Goal: Task Accomplishment & Management: Manage account settings

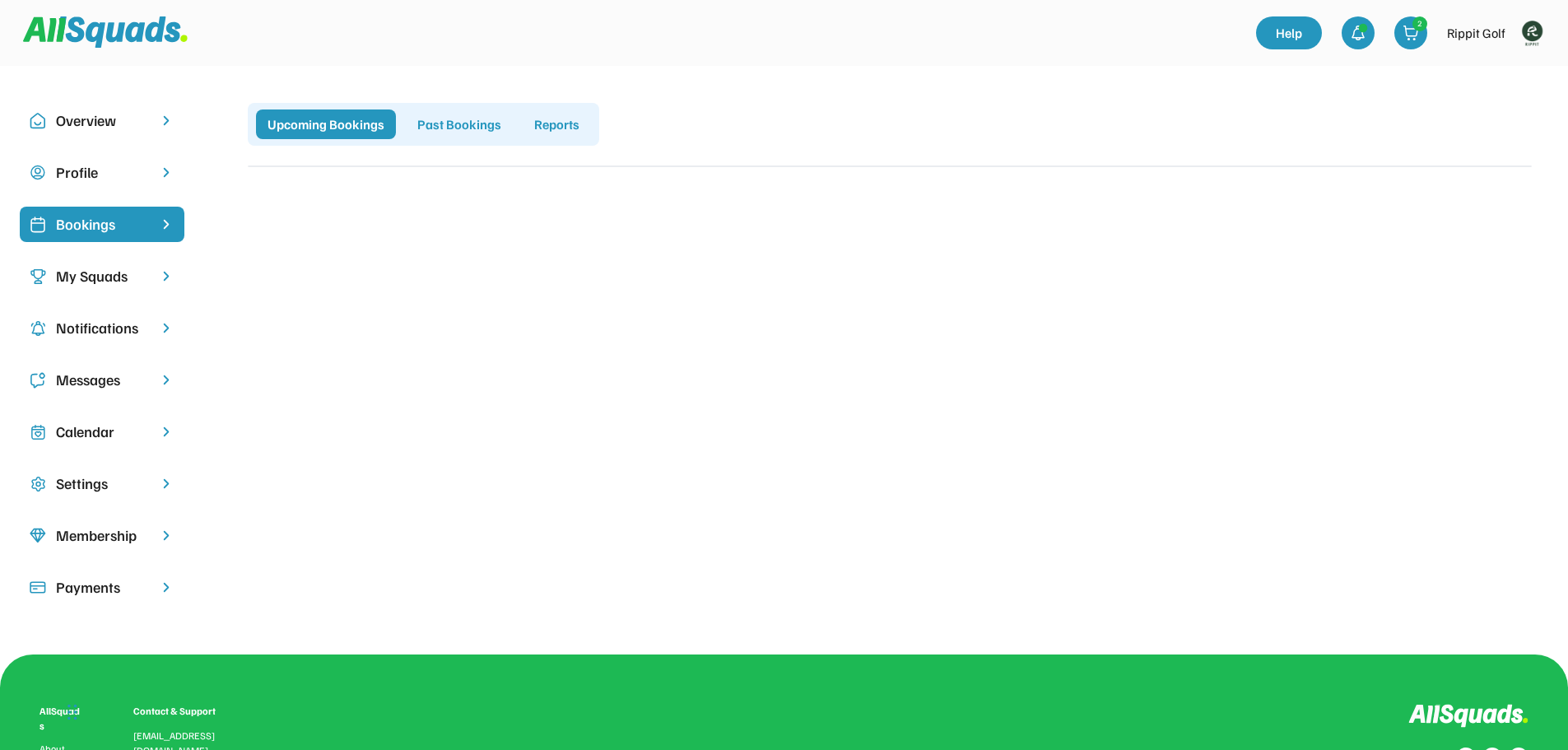
click at [118, 418] on div "Calendar" at bounding box center [102, 432] width 165 height 35
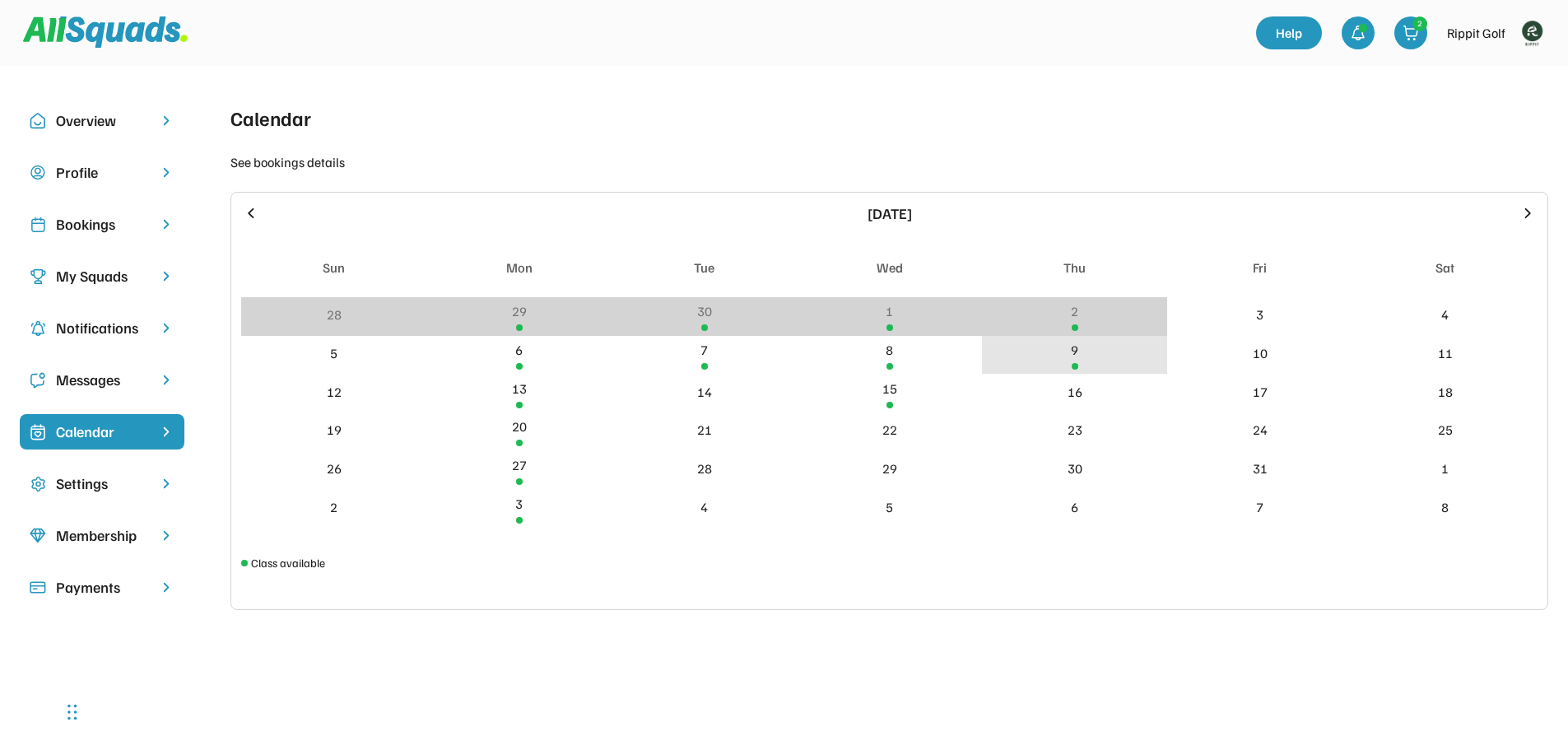
click at [1086, 358] on div "9" at bounding box center [1074, 355] width 185 height 39
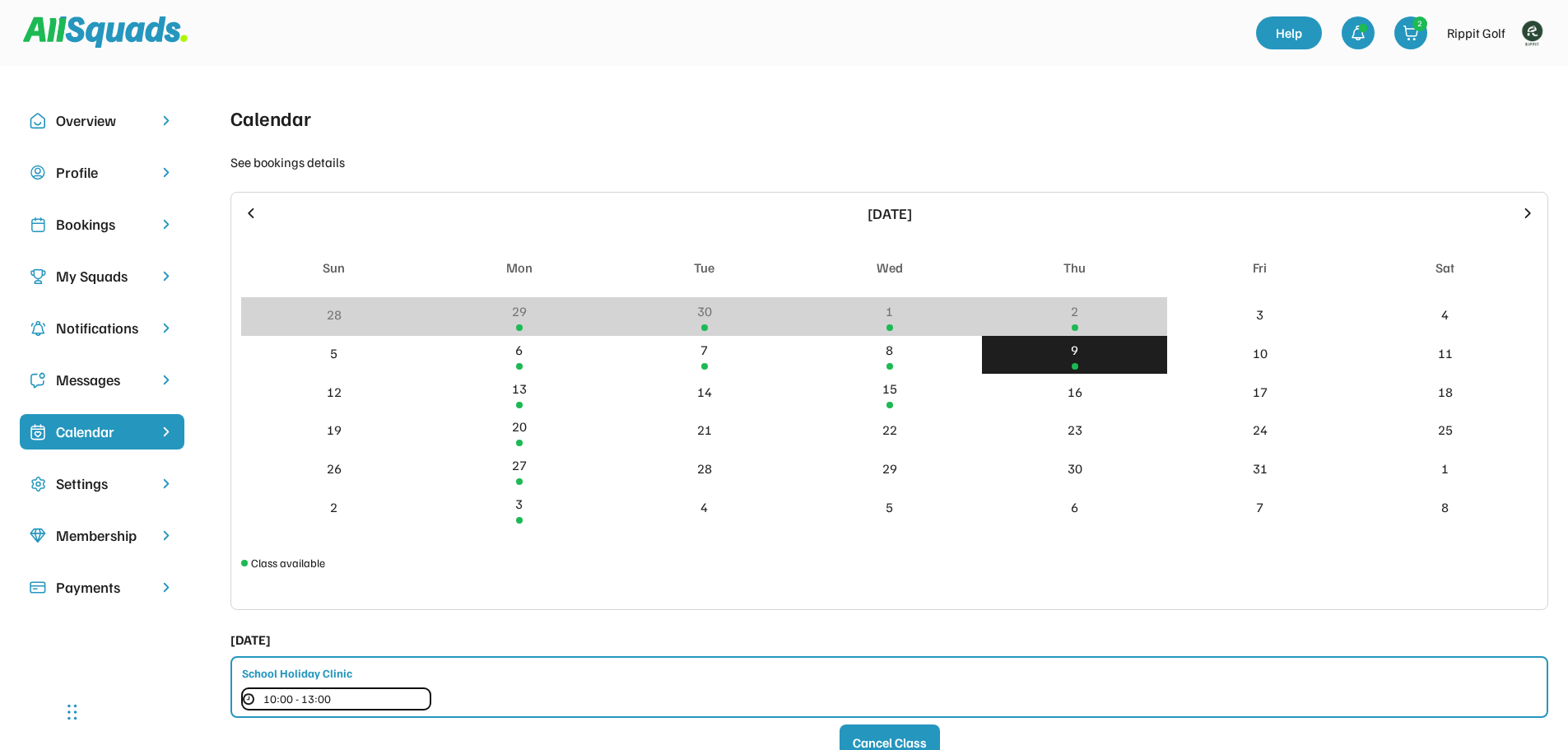
click at [424, 693] on button "10:00 - 13:00" at bounding box center [336, 699] width 188 height 22
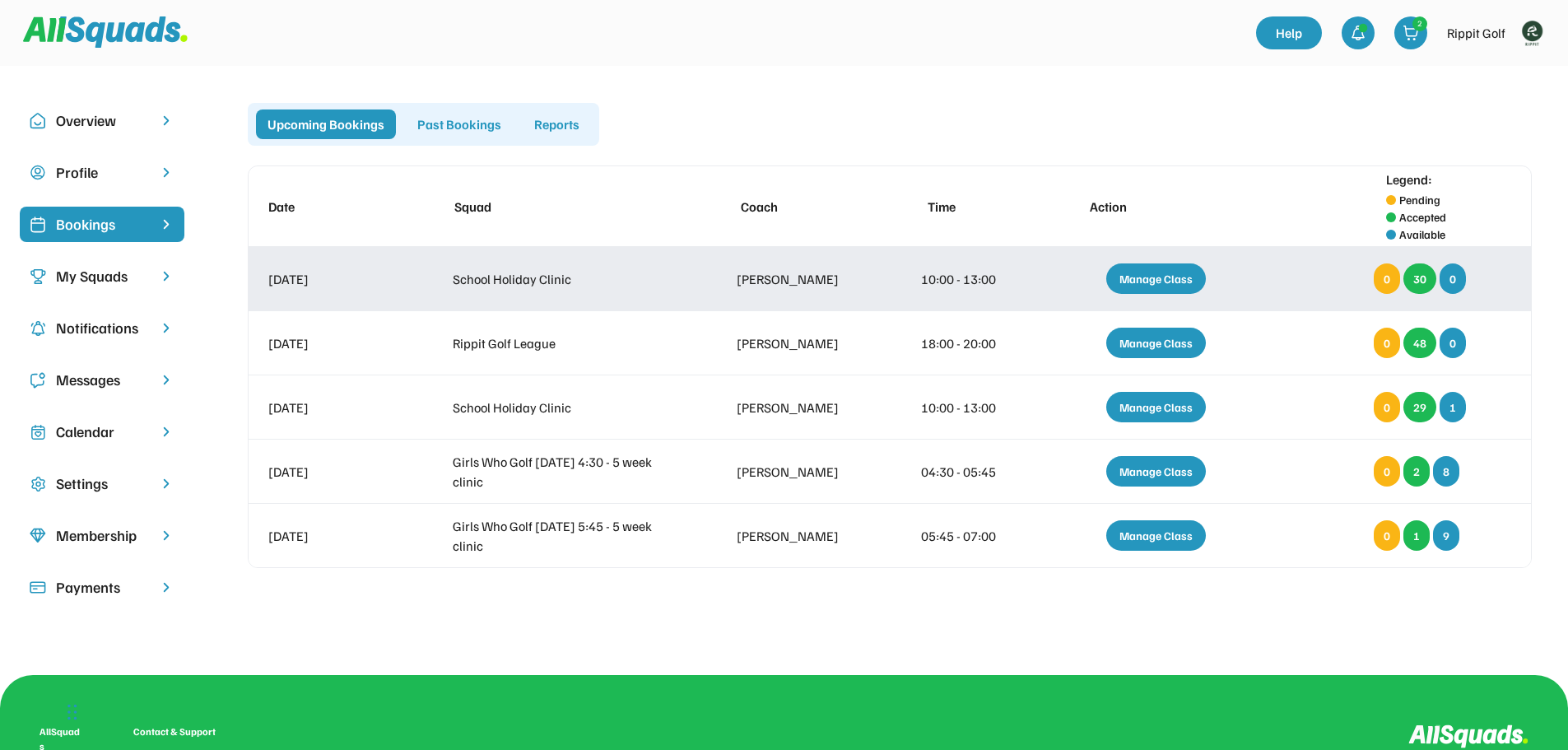
click at [630, 290] on div "[DATE] School Holiday Clinic [PERSON_NAME] 10:00 - 13:00 Manage Class 0 30 0" at bounding box center [890, 279] width 1283 height 64
click at [1175, 273] on div "Manage Class" at bounding box center [1156, 279] width 100 height 30
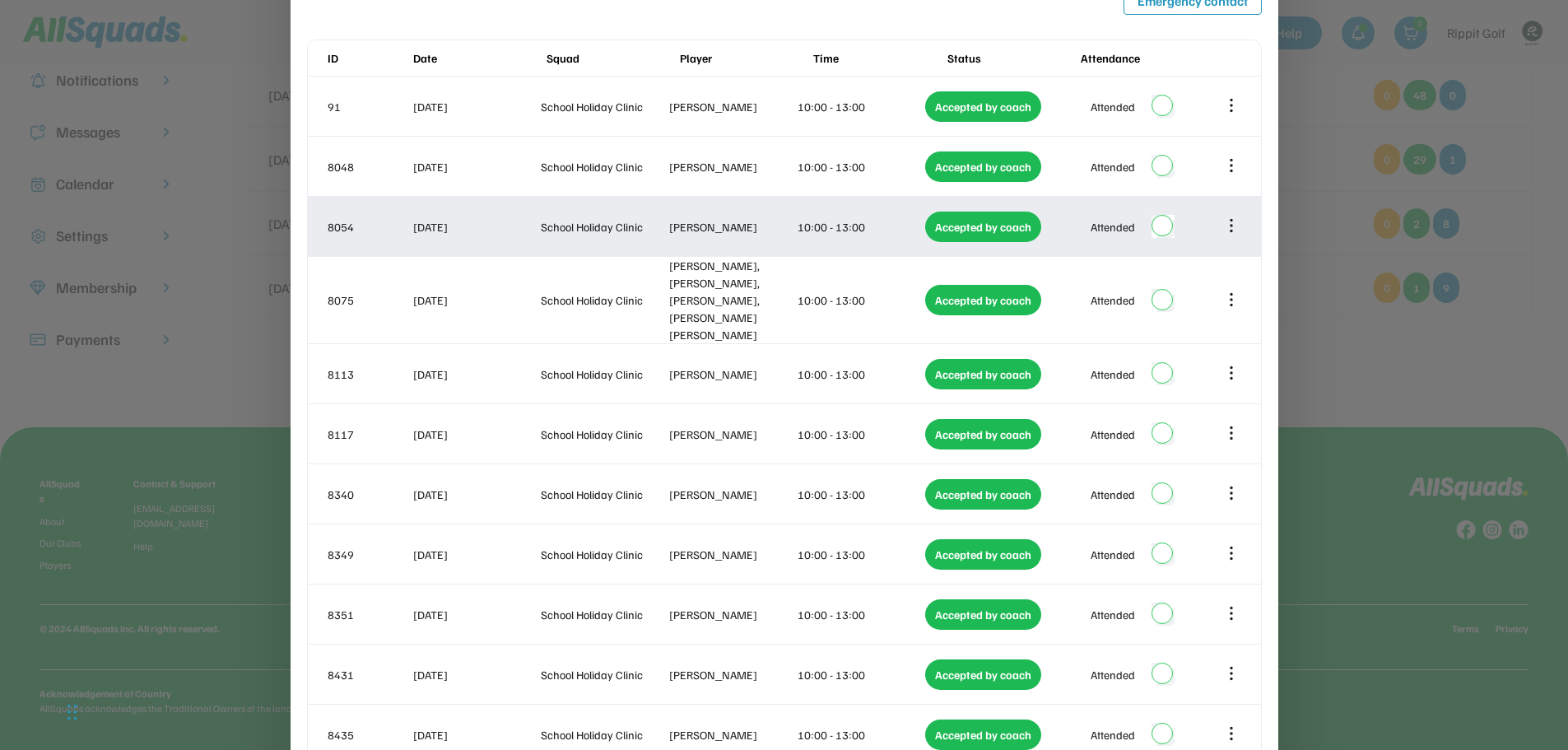
scroll to position [329, 0]
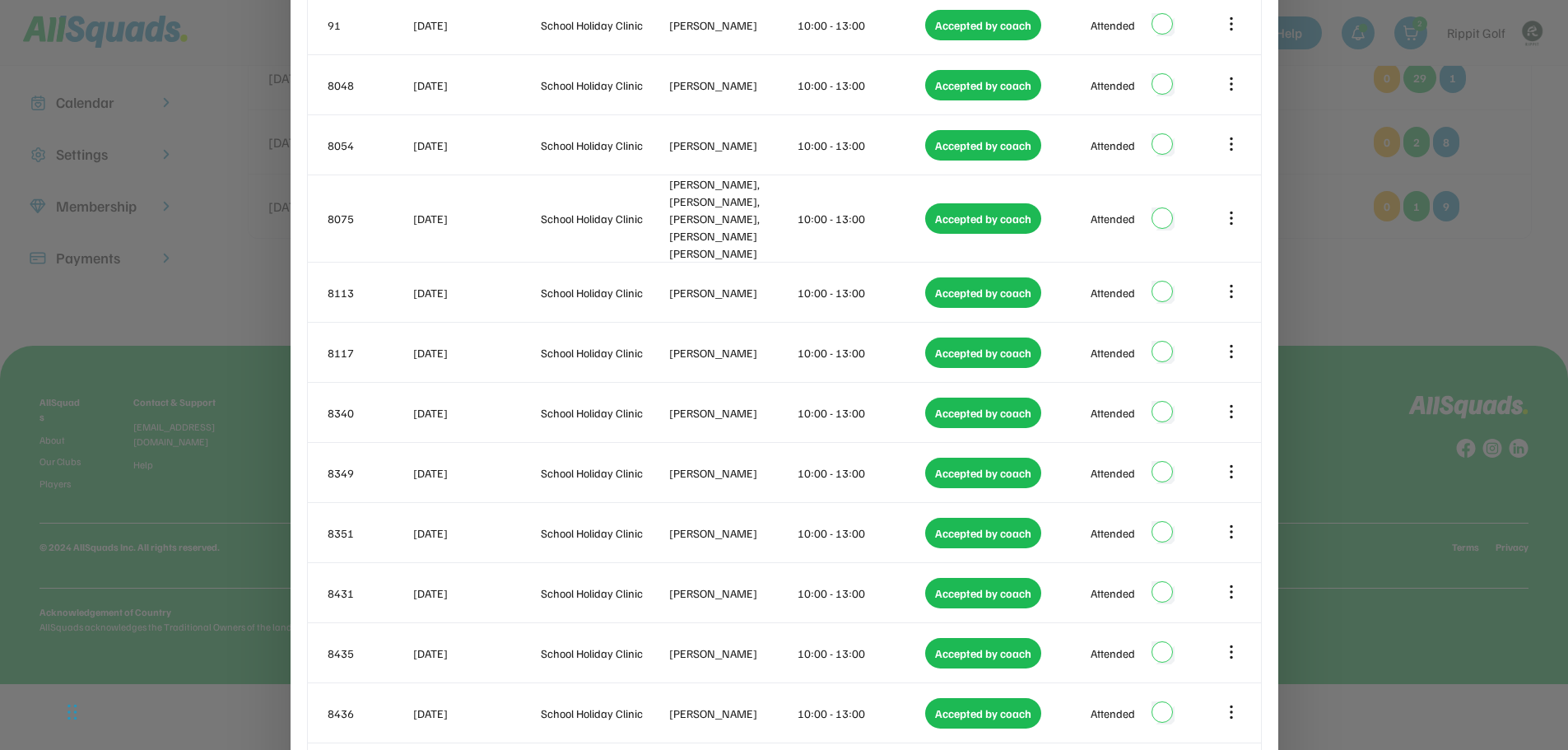
drag, startPoint x: 1445, startPoint y: 277, endPoint x: 1365, endPoint y: 286, distance: 80.5
click at [1444, 277] on div at bounding box center [784, 375] width 1568 height 750
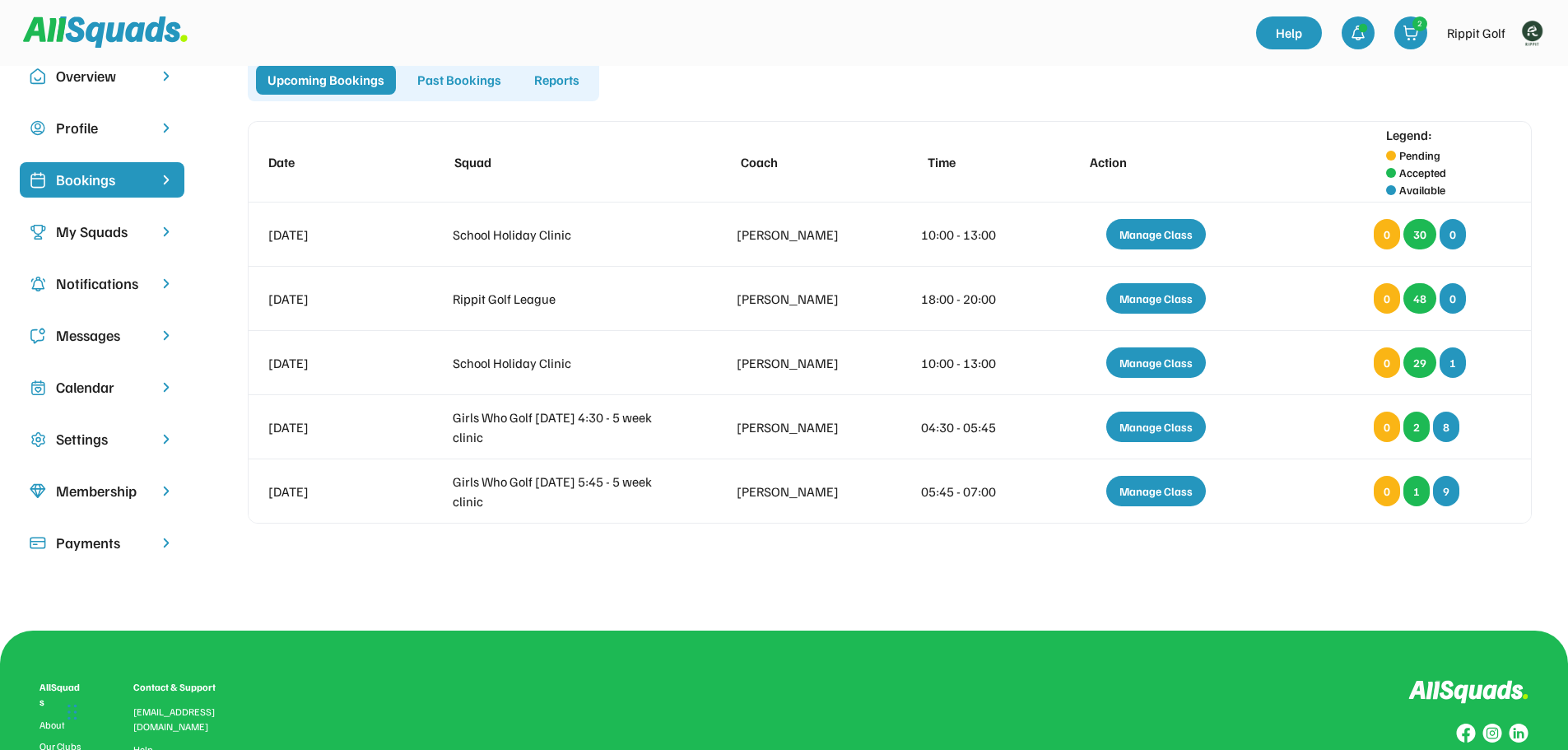
scroll to position [0, 0]
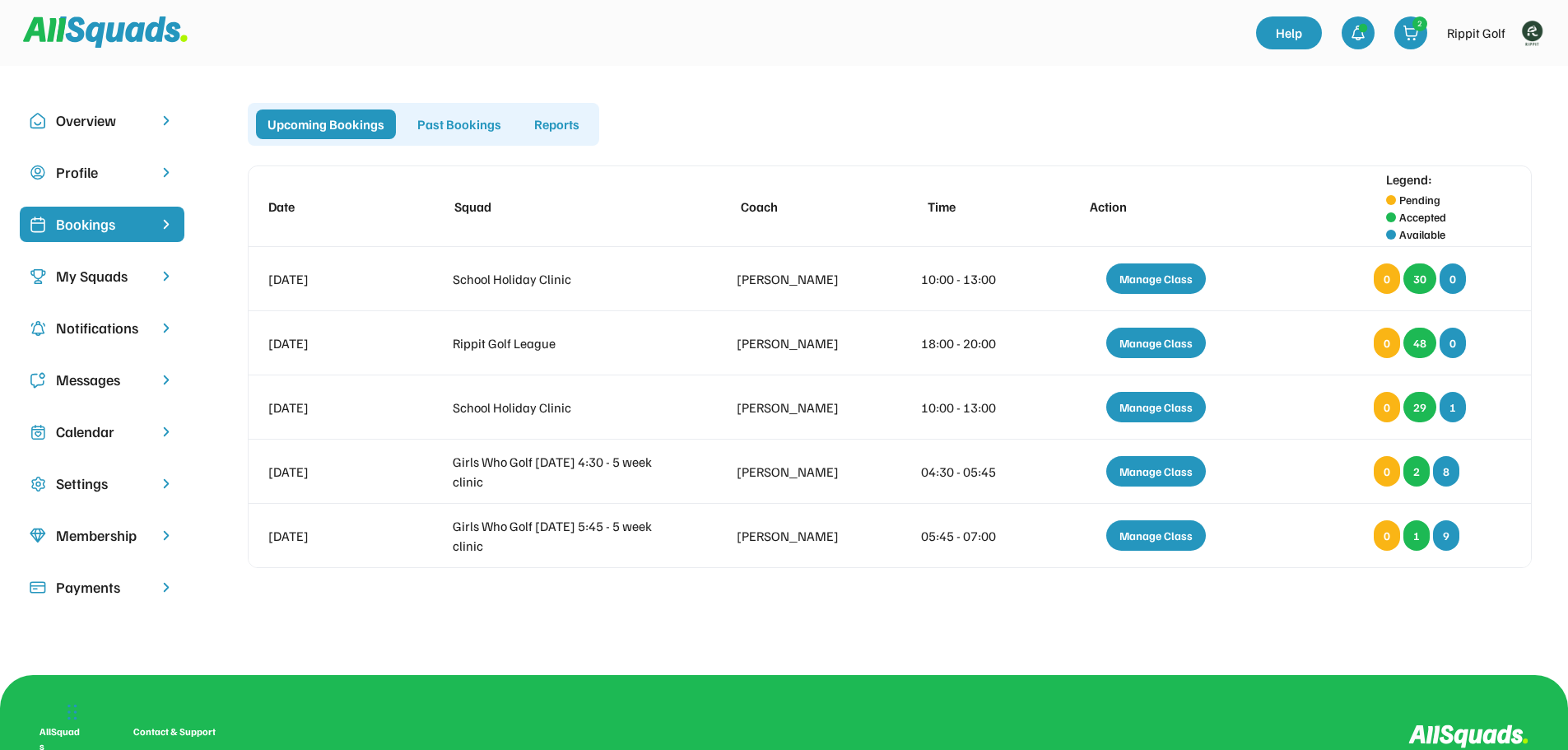
click at [94, 417] on div "Calendar" at bounding box center [102, 432] width 165 height 35
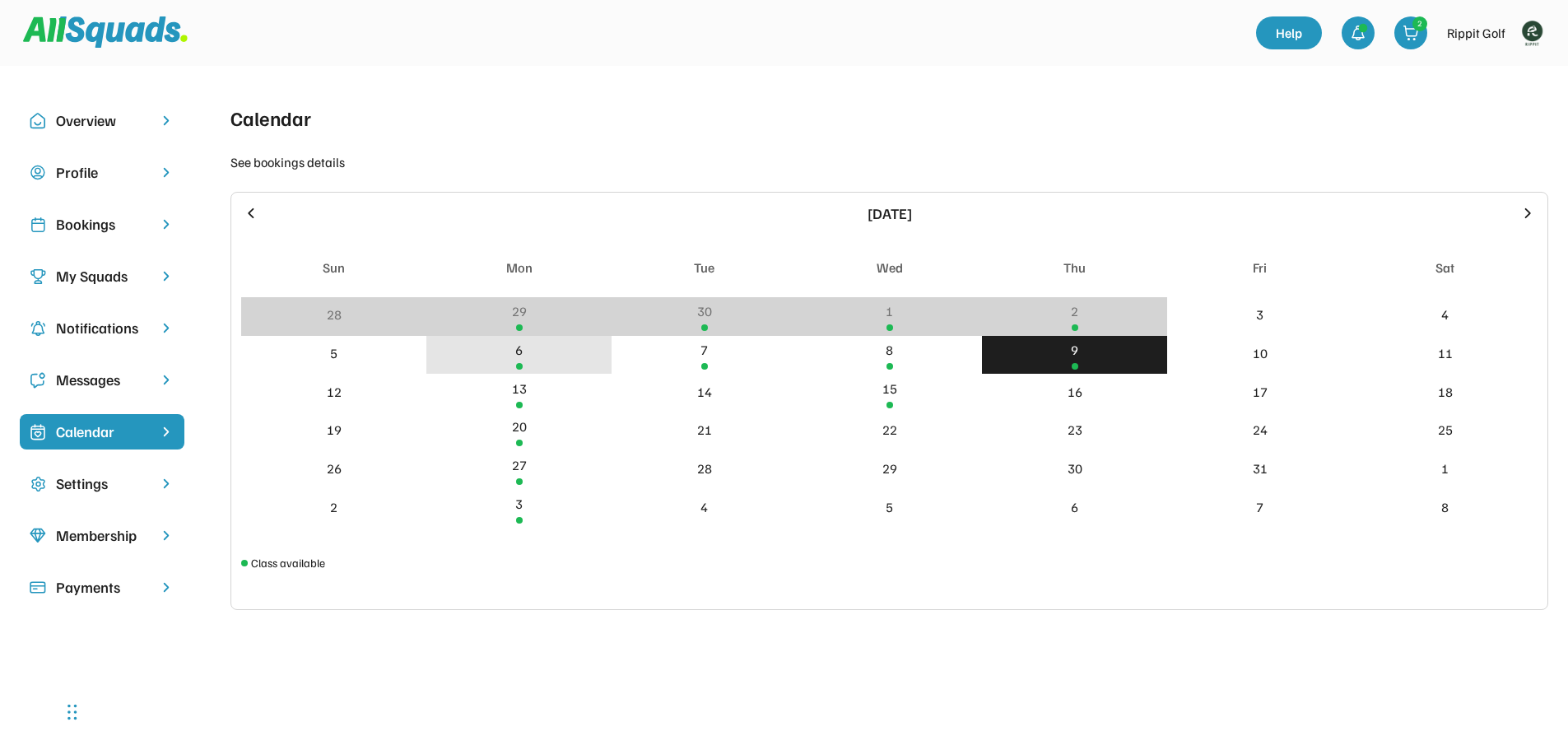
click at [543, 366] on div "6" at bounding box center [518, 355] width 185 height 39
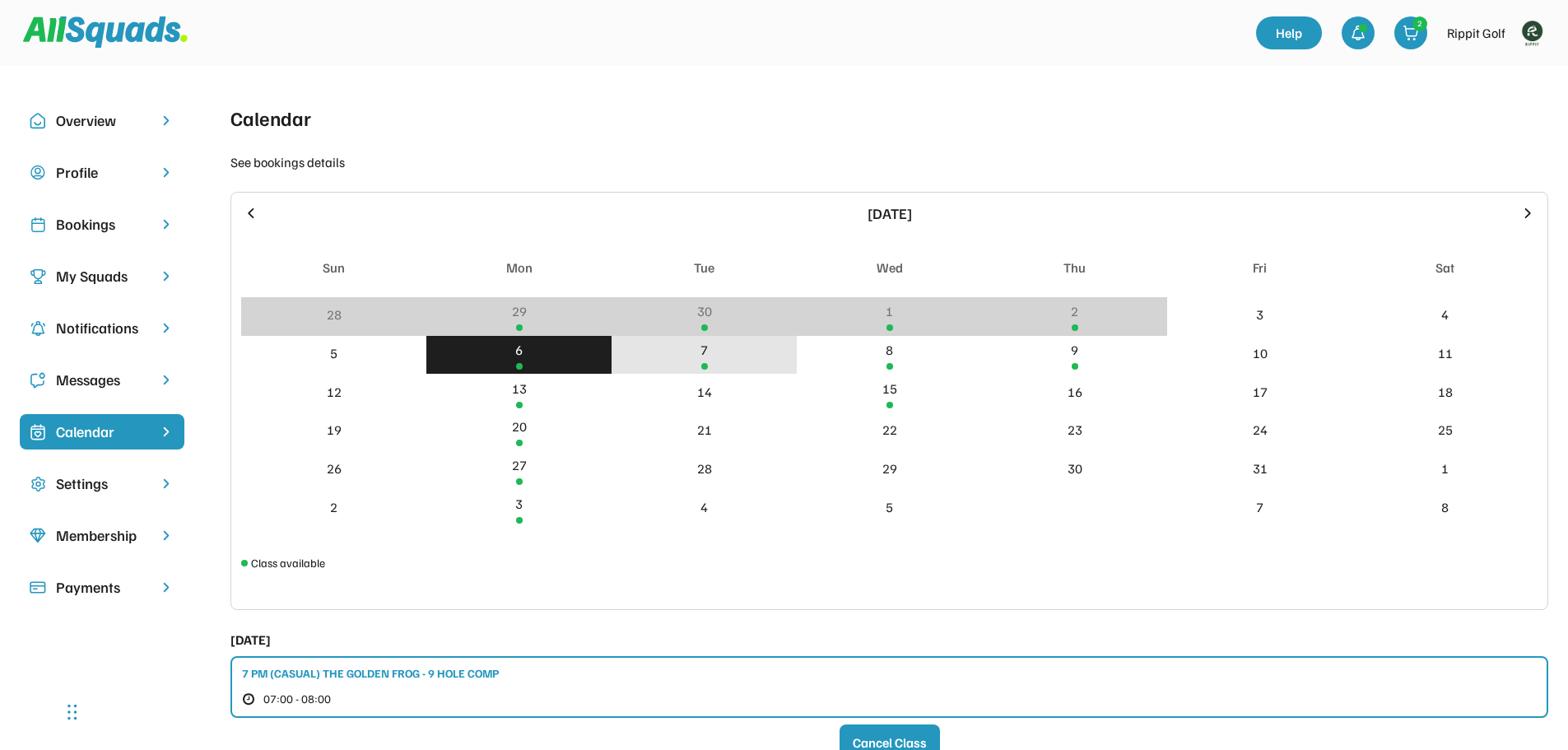
click at [691, 367] on div "7" at bounding box center [704, 355] width 185 height 39
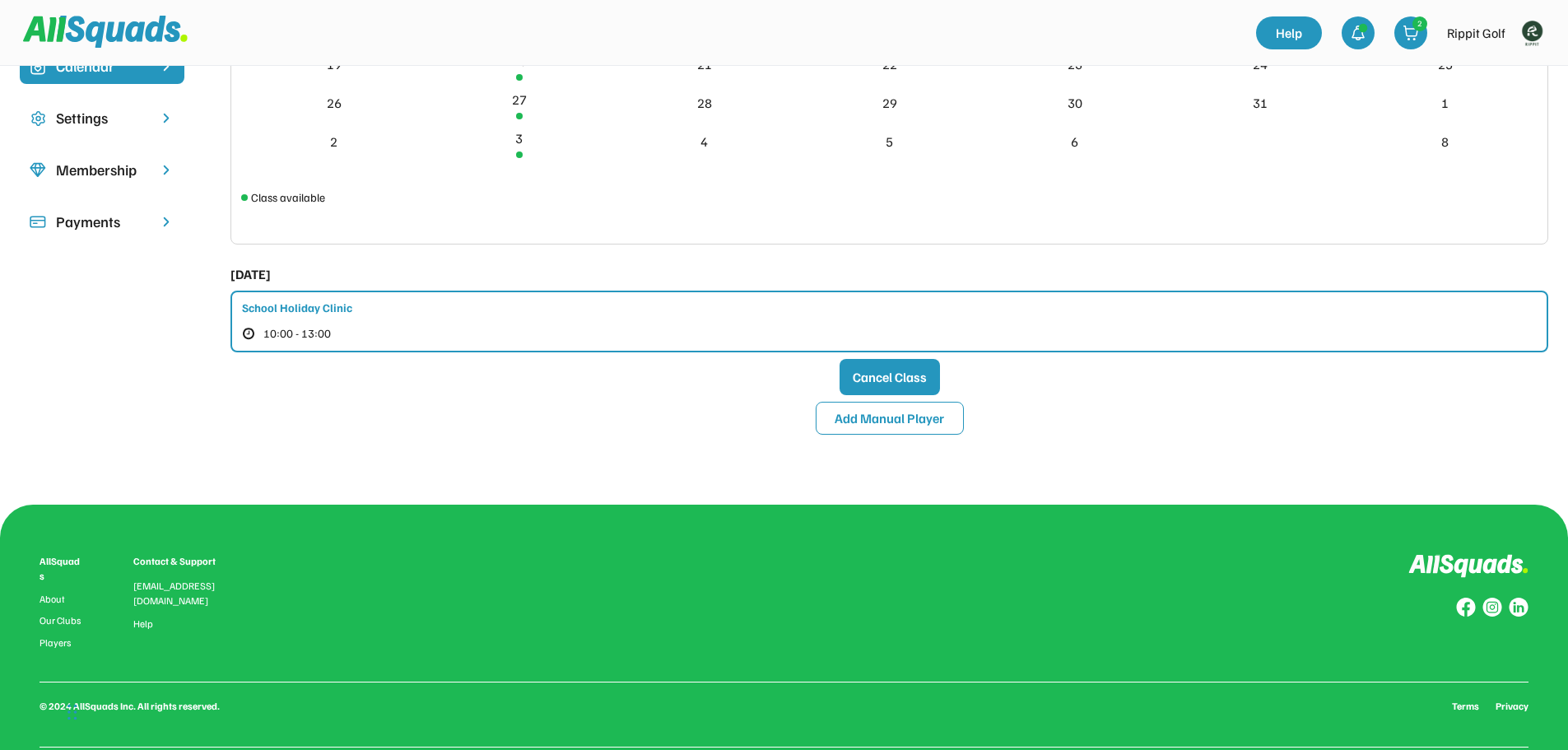
scroll to position [412, 0]
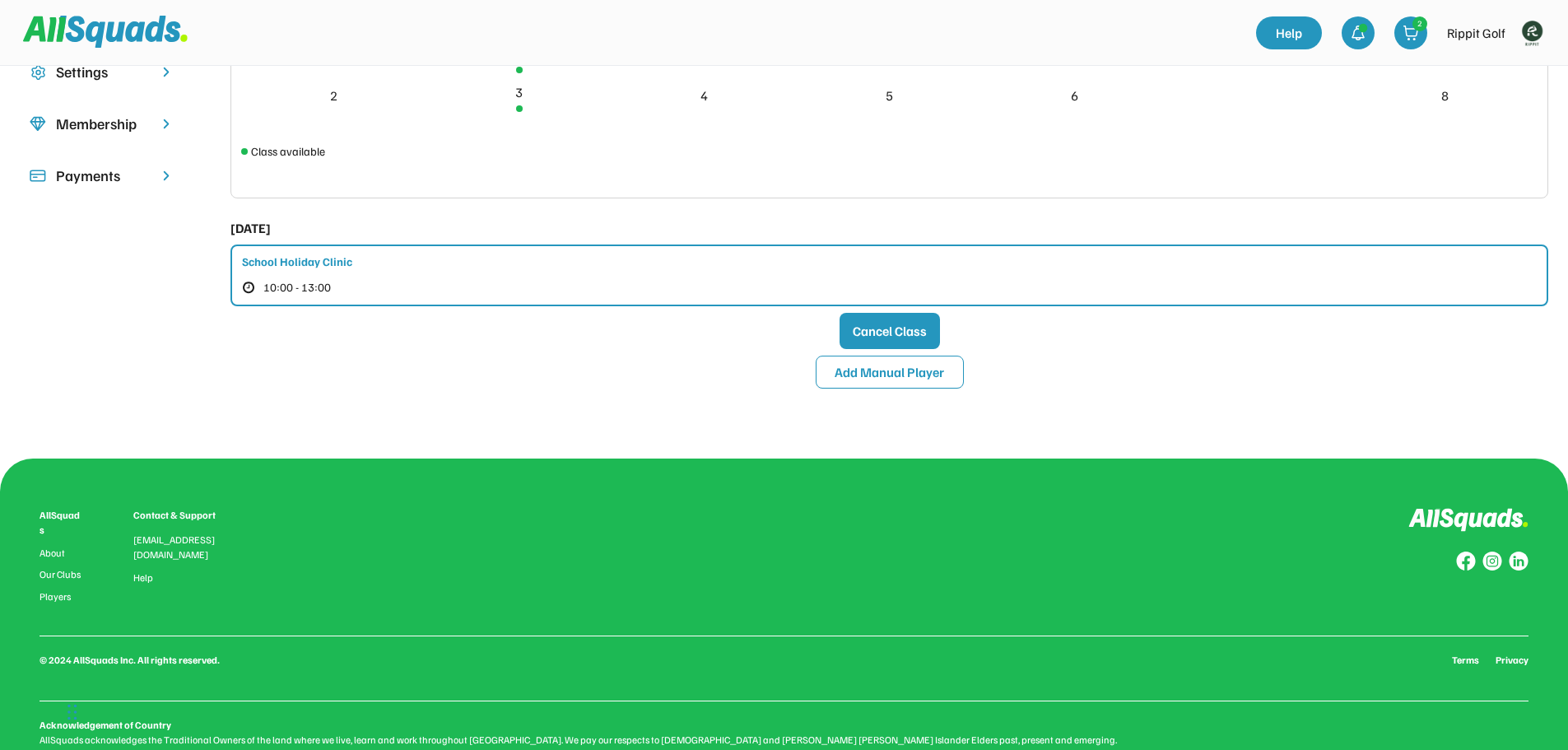
click at [640, 271] on div "School Holiday Clinic 10:00 - 13:00" at bounding box center [889, 275] width 1318 height 62
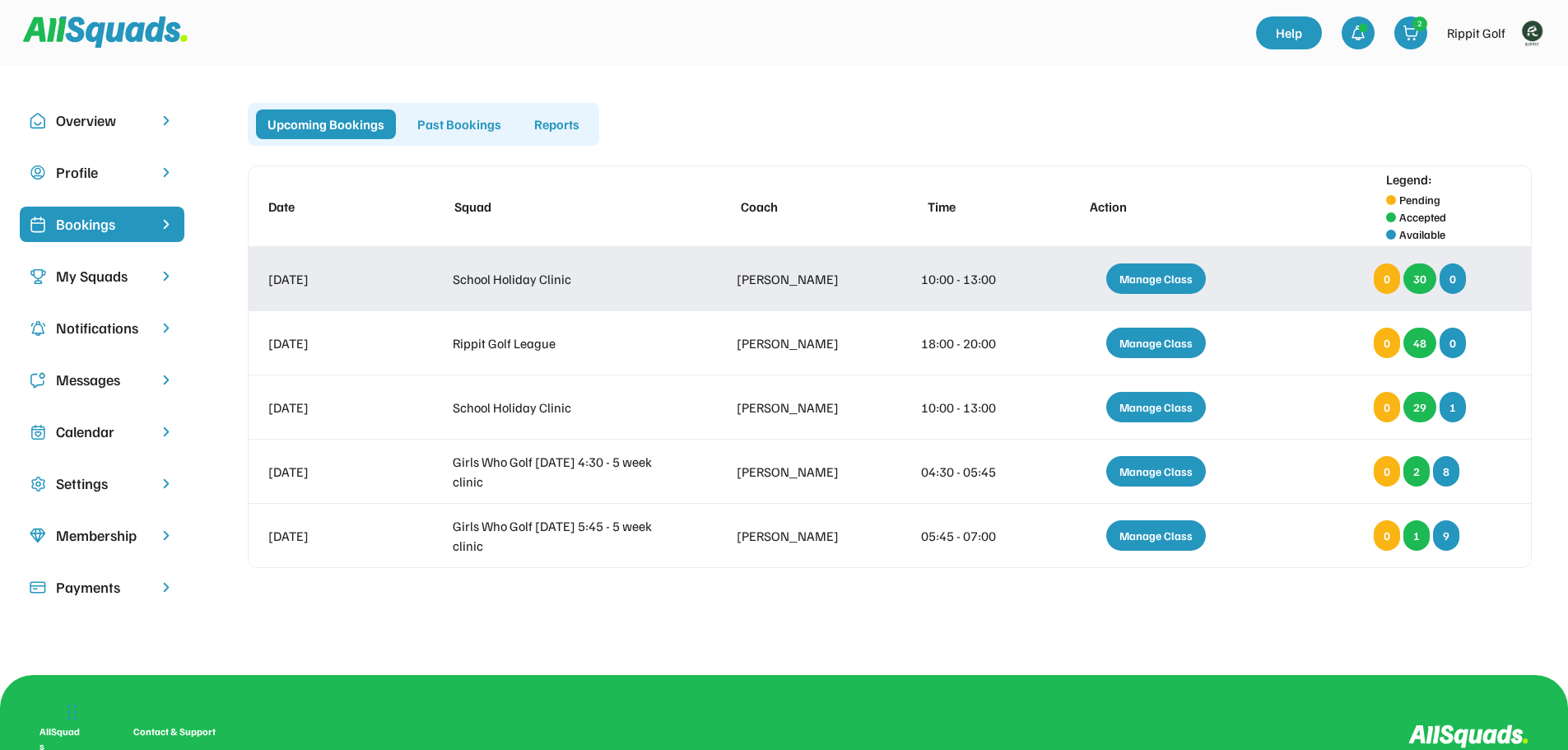
click at [1146, 273] on div "Manage Class" at bounding box center [1156, 279] width 100 height 30
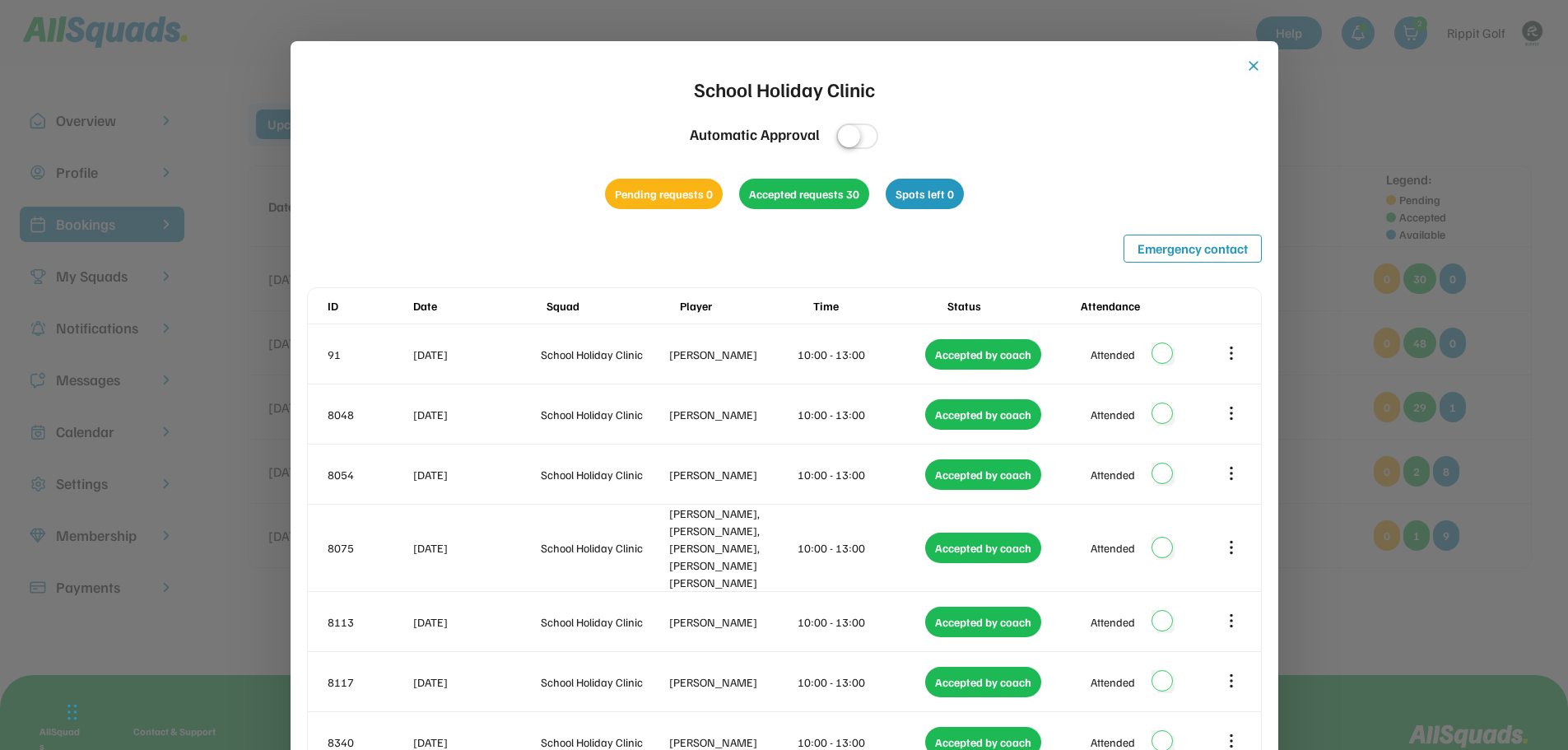
click at [1246, 65] on button "close" at bounding box center [1254, 66] width 17 height 17
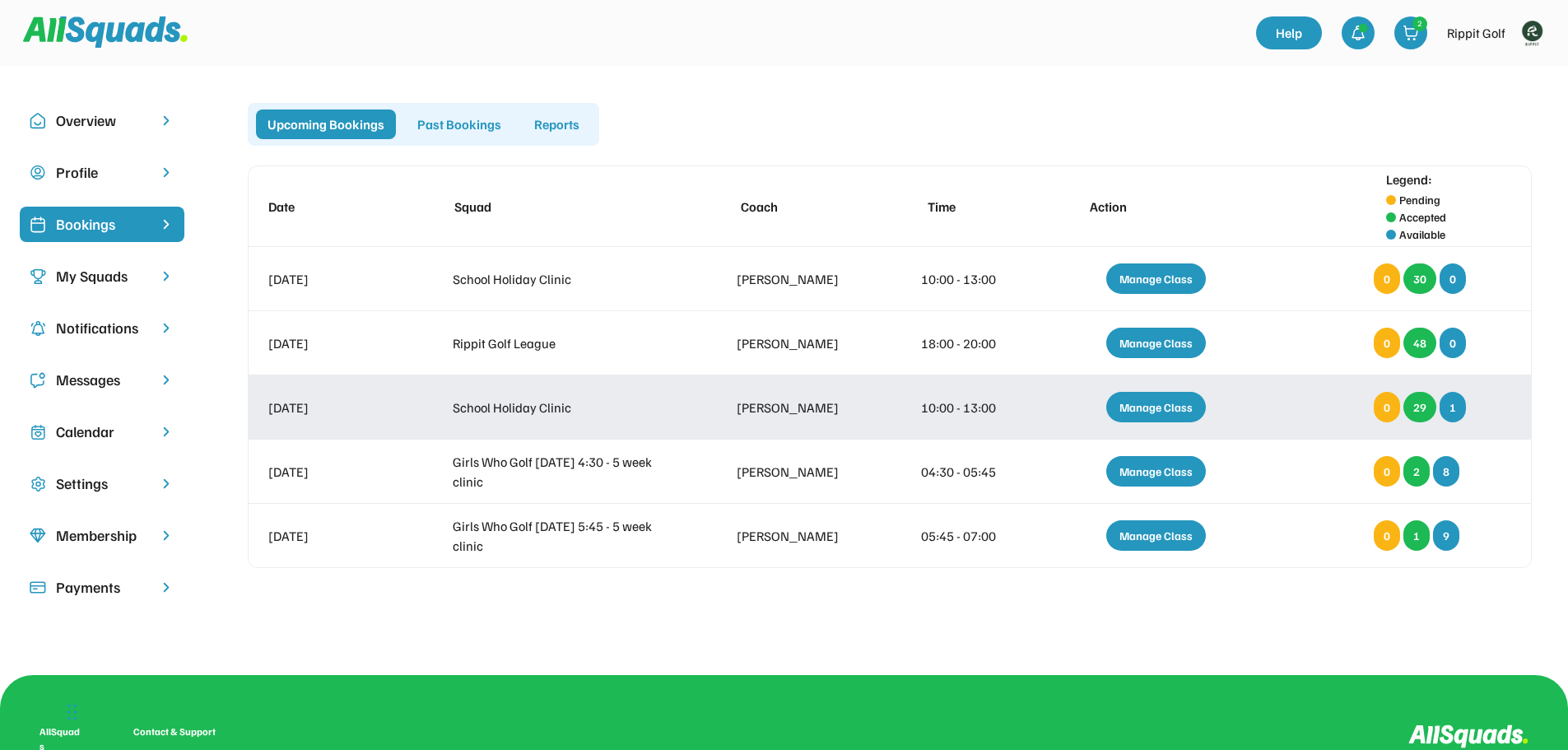
click at [1185, 402] on div "Manage Class" at bounding box center [1156, 407] width 100 height 30
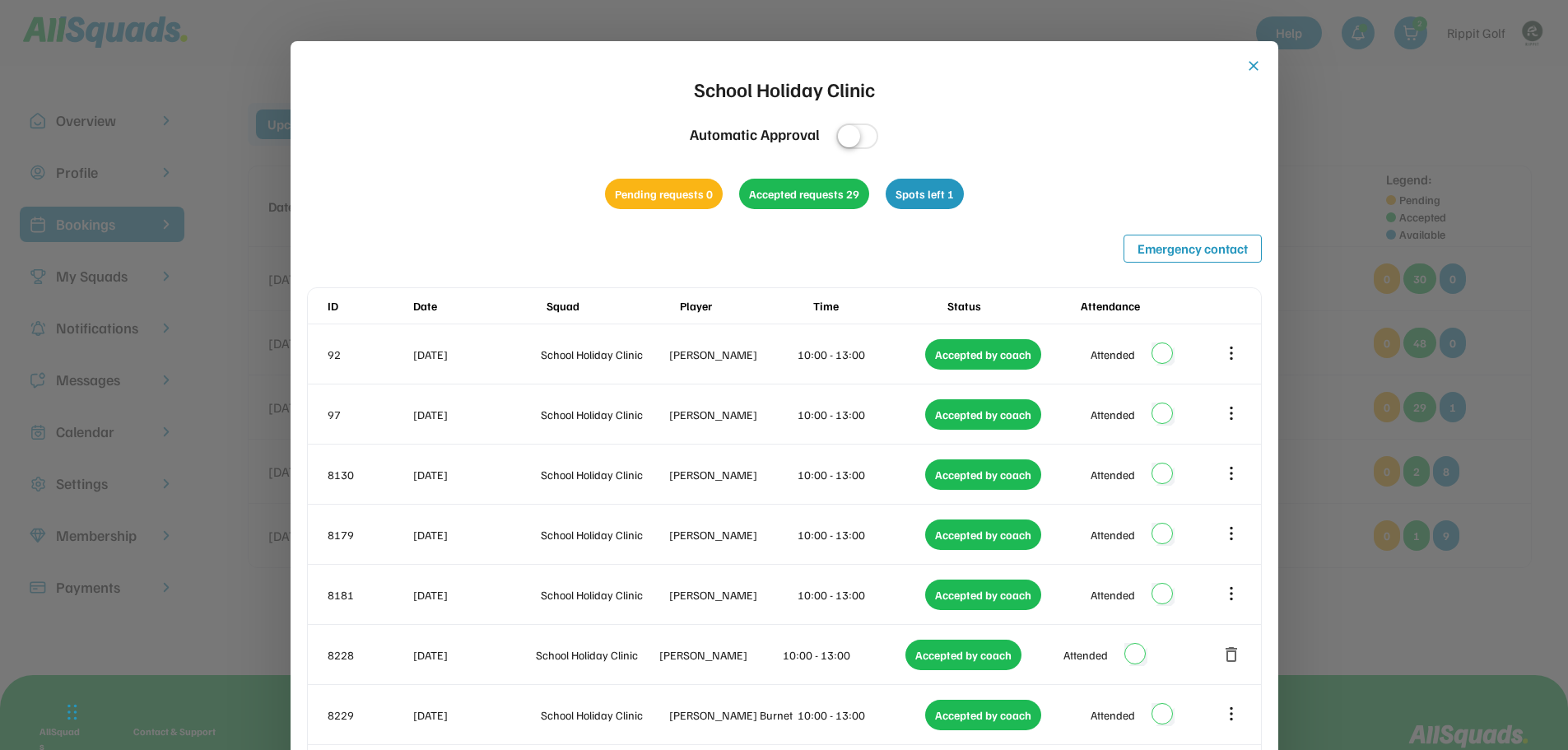
click at [1247, 67] on button "close" at bounding box center [1254, 66] width 17 height 17
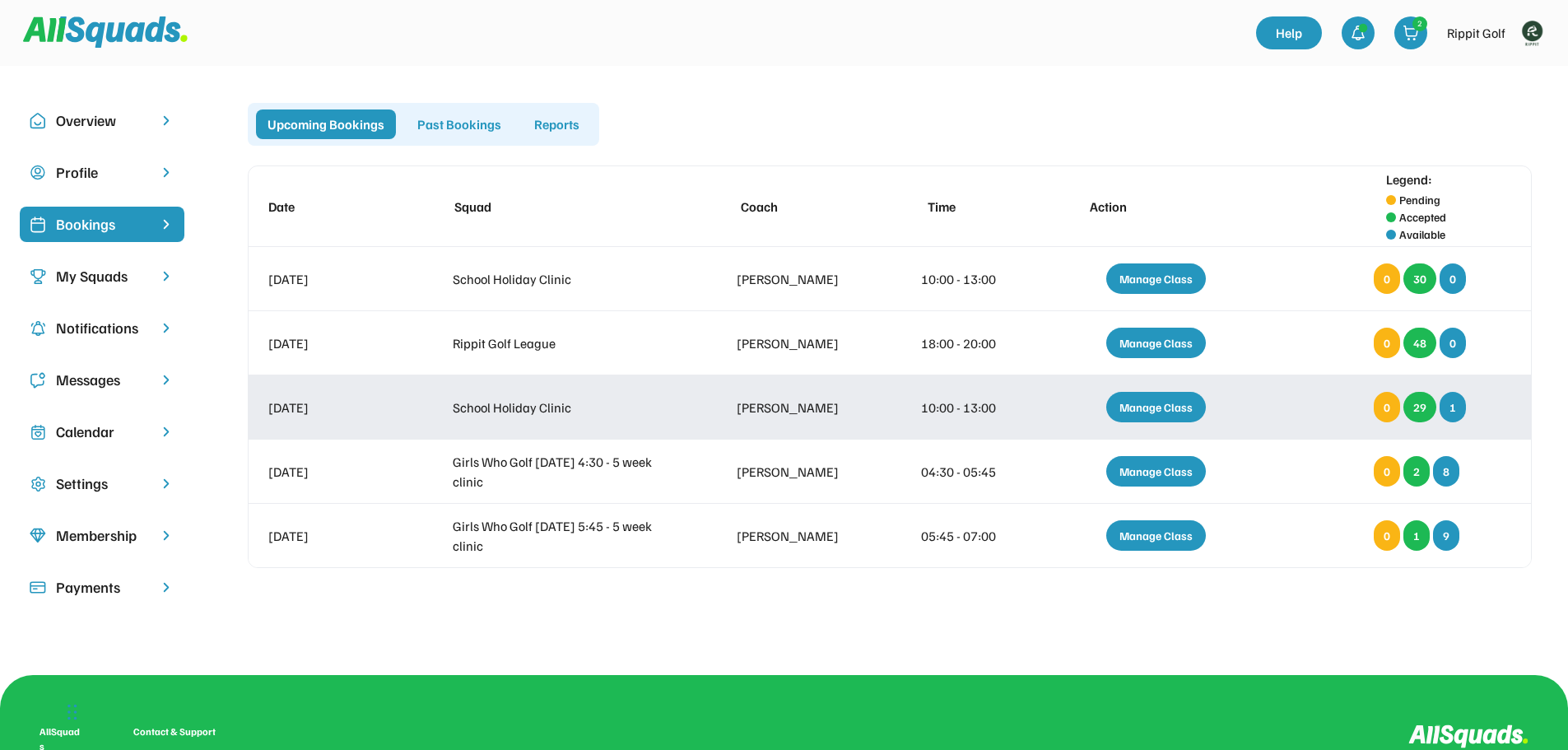
click at [1130, 414] on div "Manage Class" at bounding box center [1156, 407] width 100 height 30
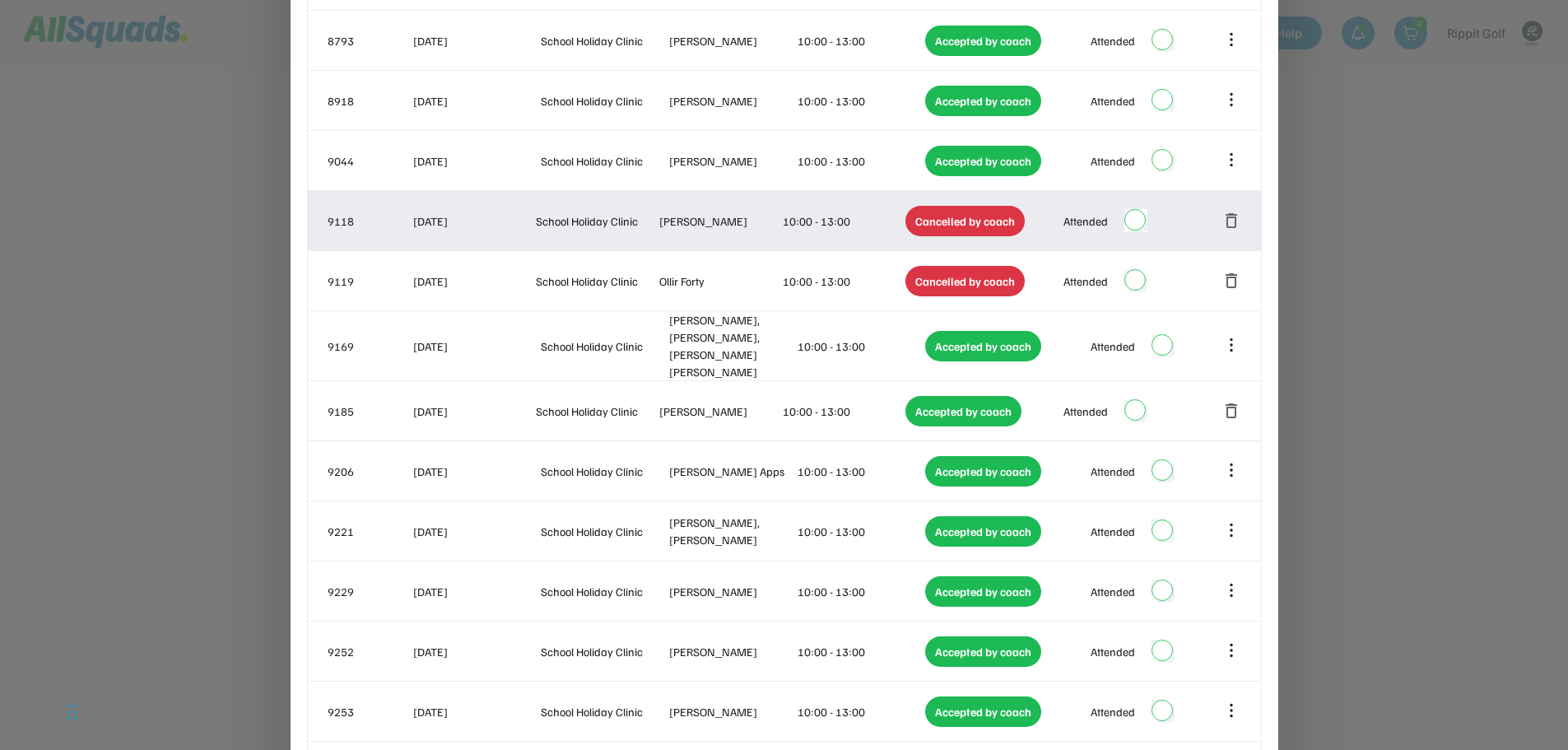
scroll to position [1159, 0]
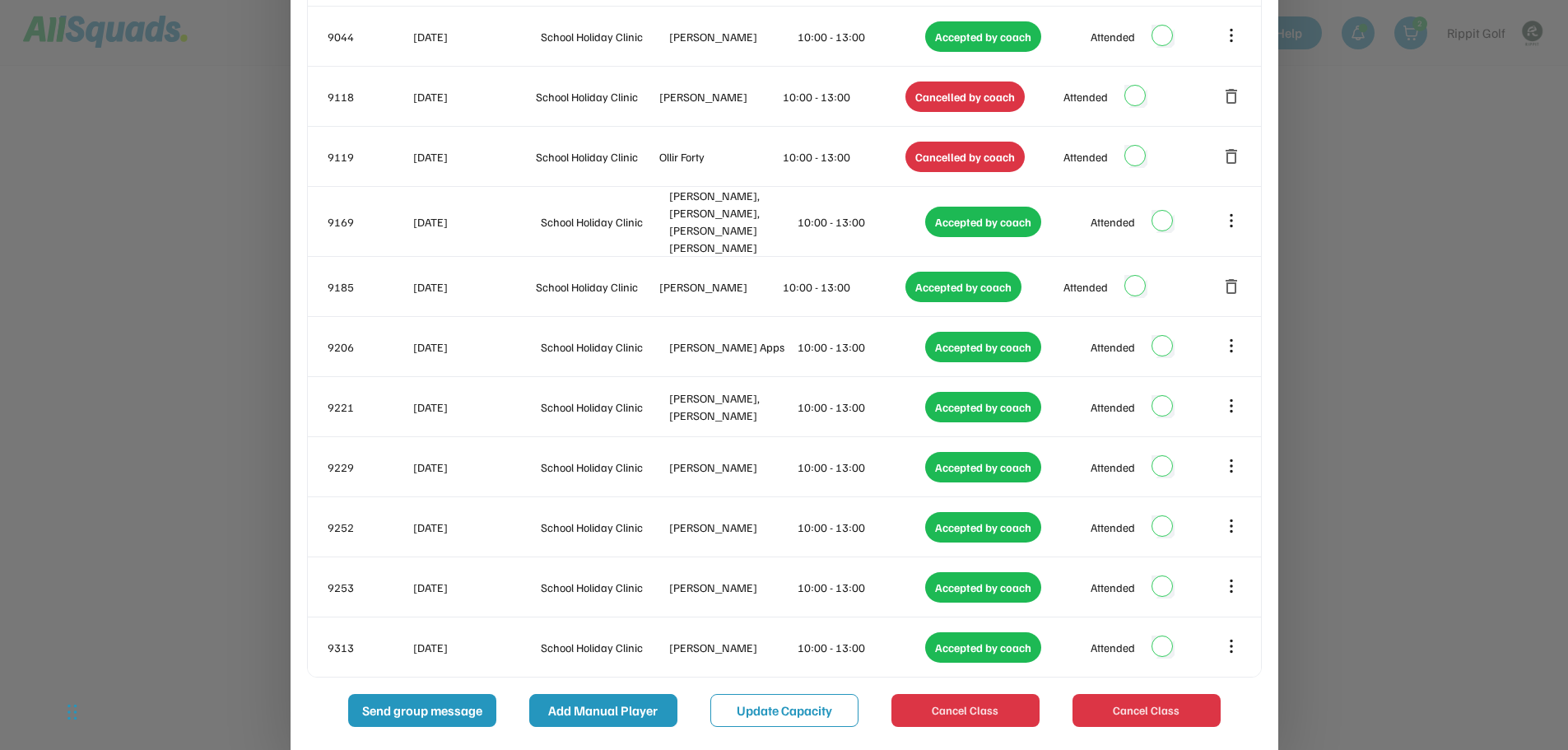
click at [598, 701] on button "Add Manual Player" at bounding box center [603, 710] width 148 height 33
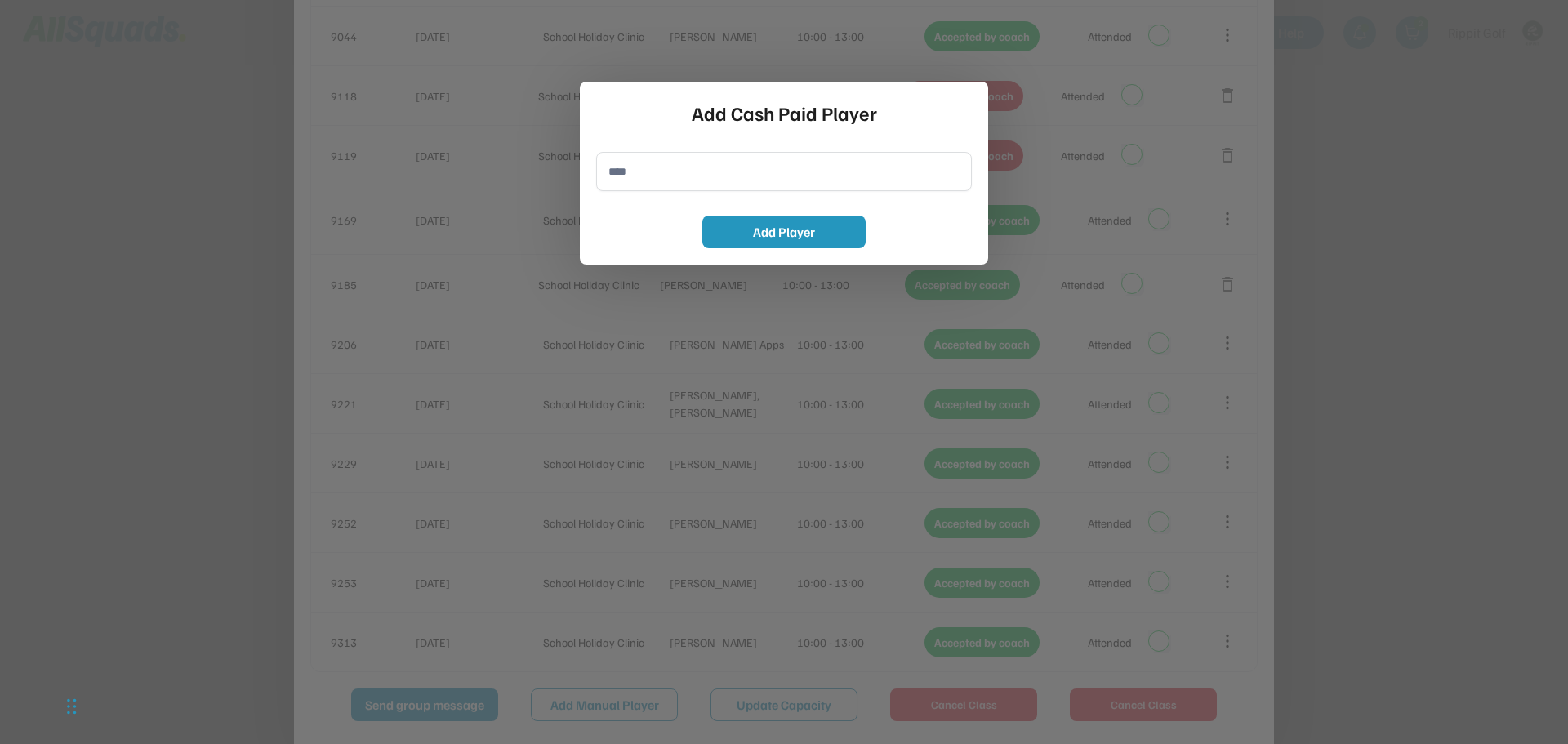
click at [1210, 280] on div at bounding box center [784, 372] width 1568 height 744
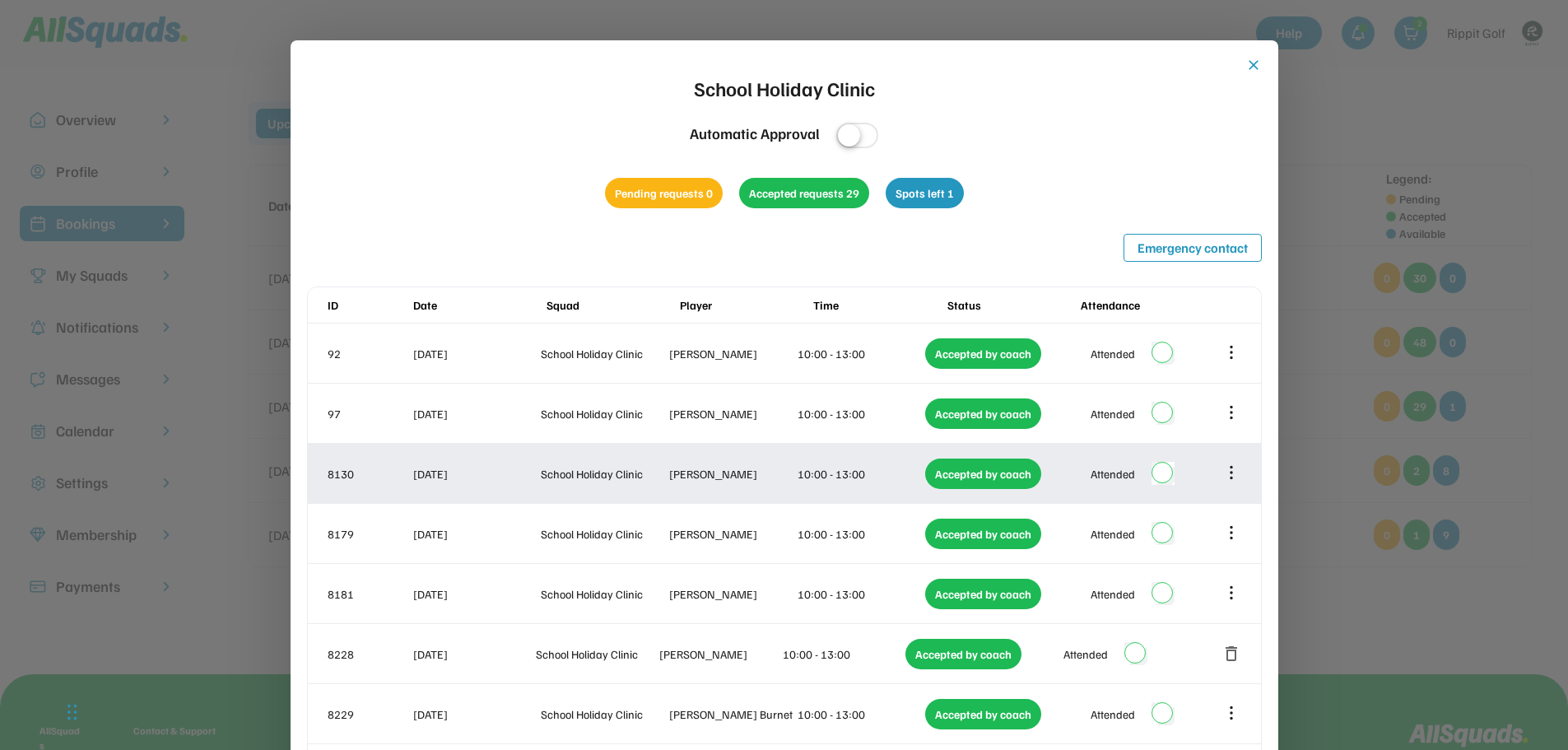
scroll to position [0, 0]
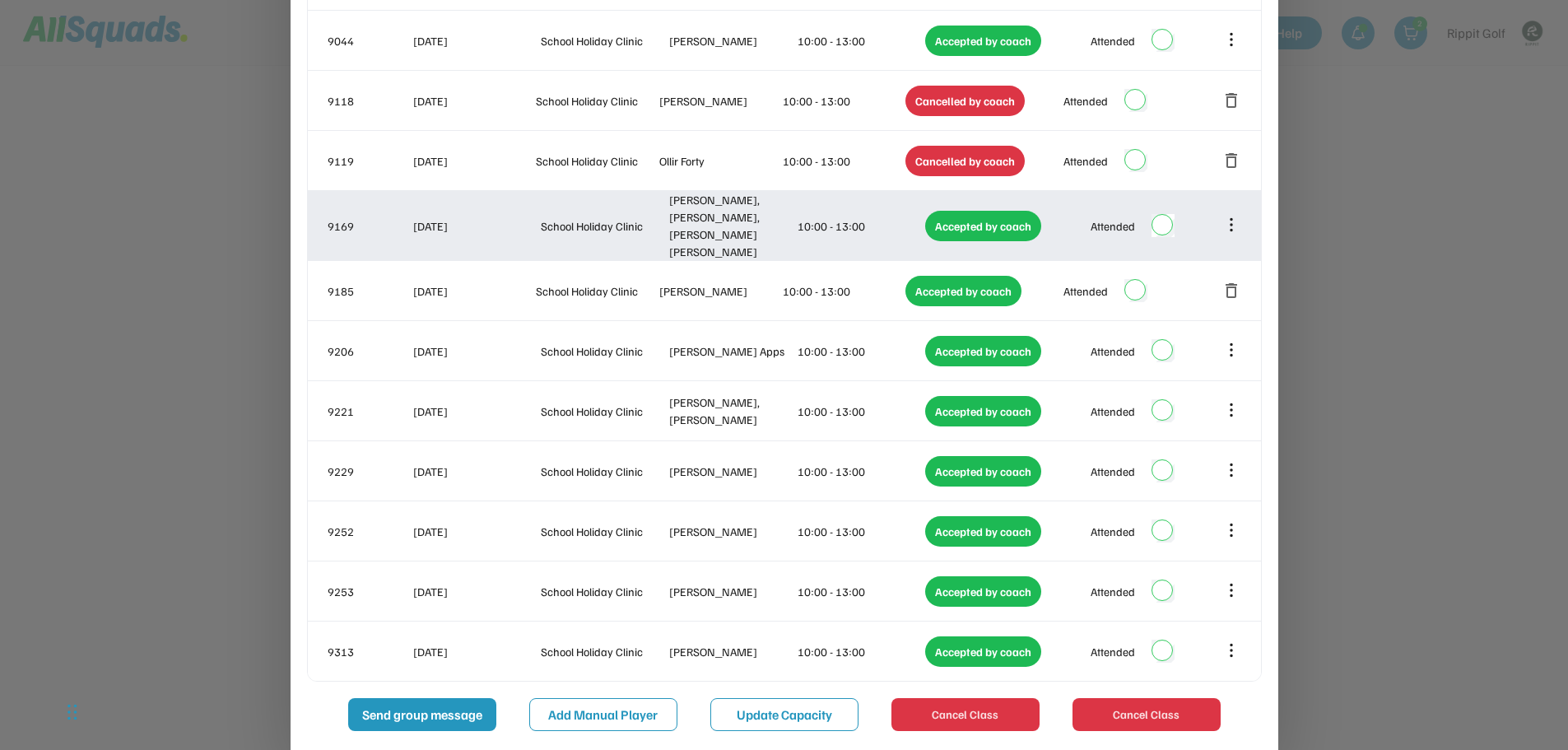
scroll to position [1159, 0]
